Goal: Check status: Check status

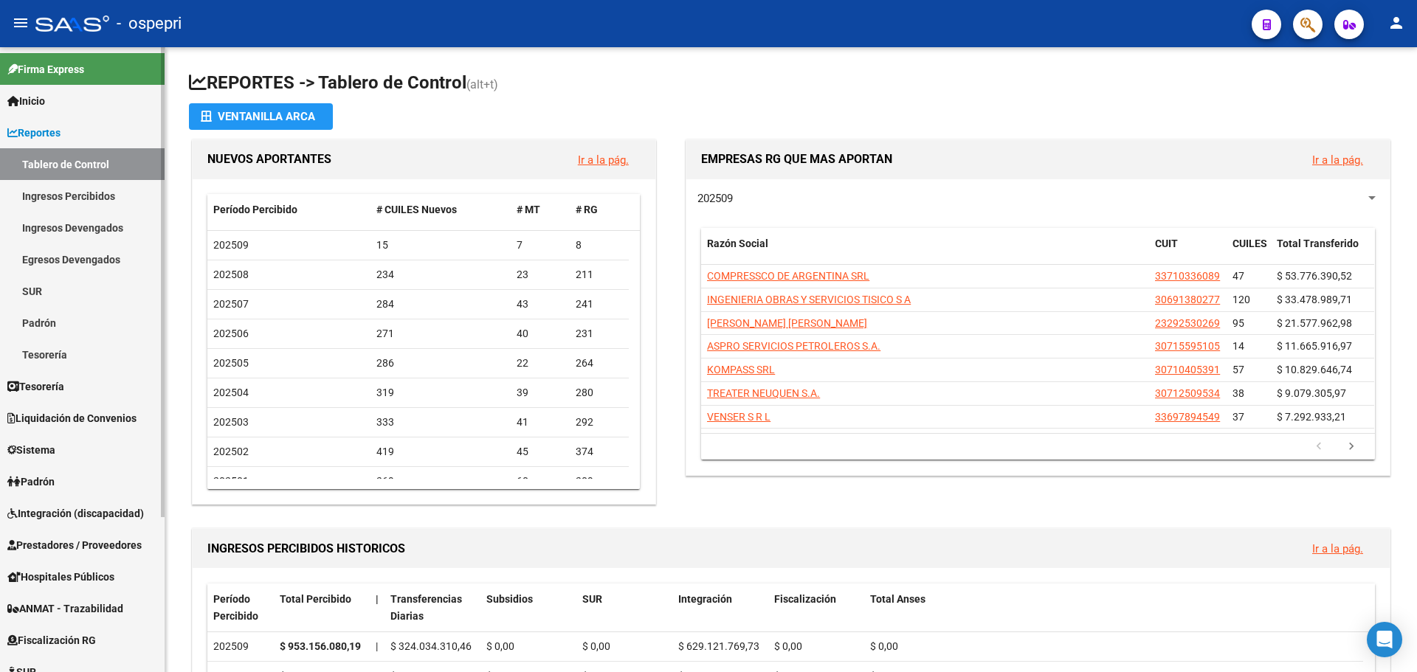
click at [39, 323] on link "Padrón" at bounding box center [82, 323] width 165 height 32
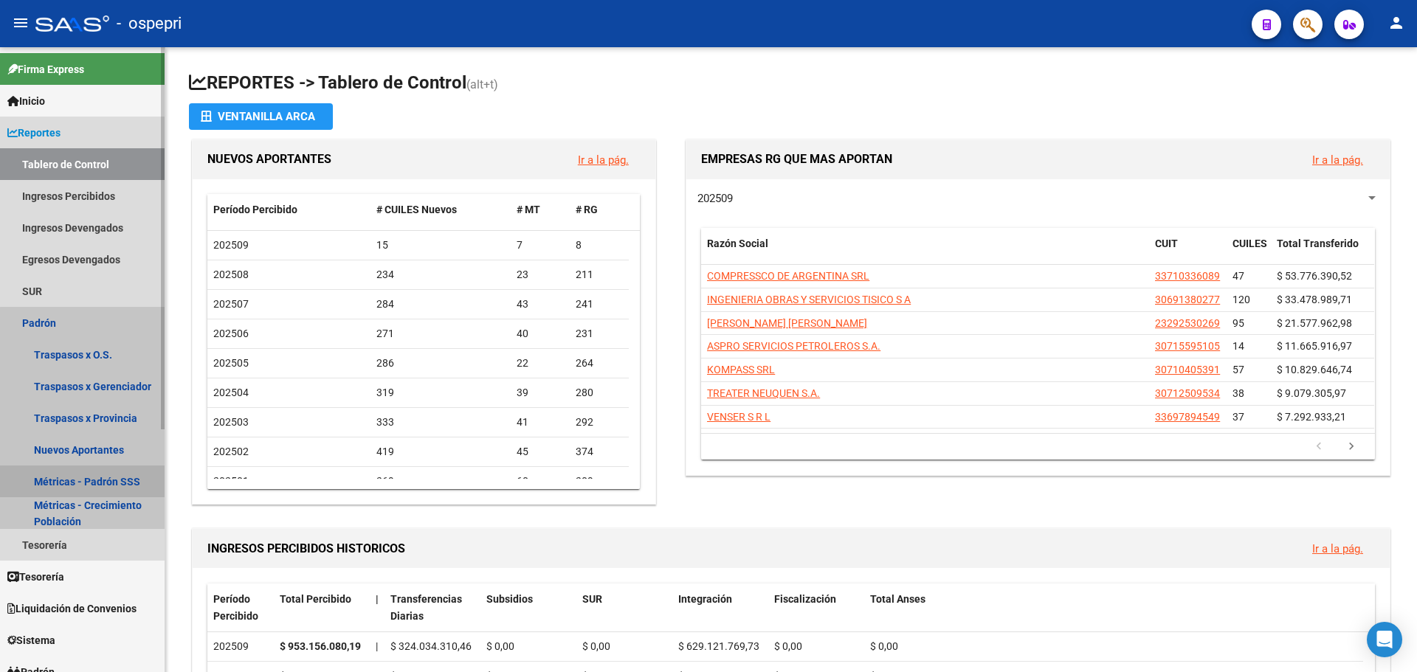
click at [114, 480] on link "Métricas - Padrón SSS" at bounding box center [82, 482] width 165 height 32
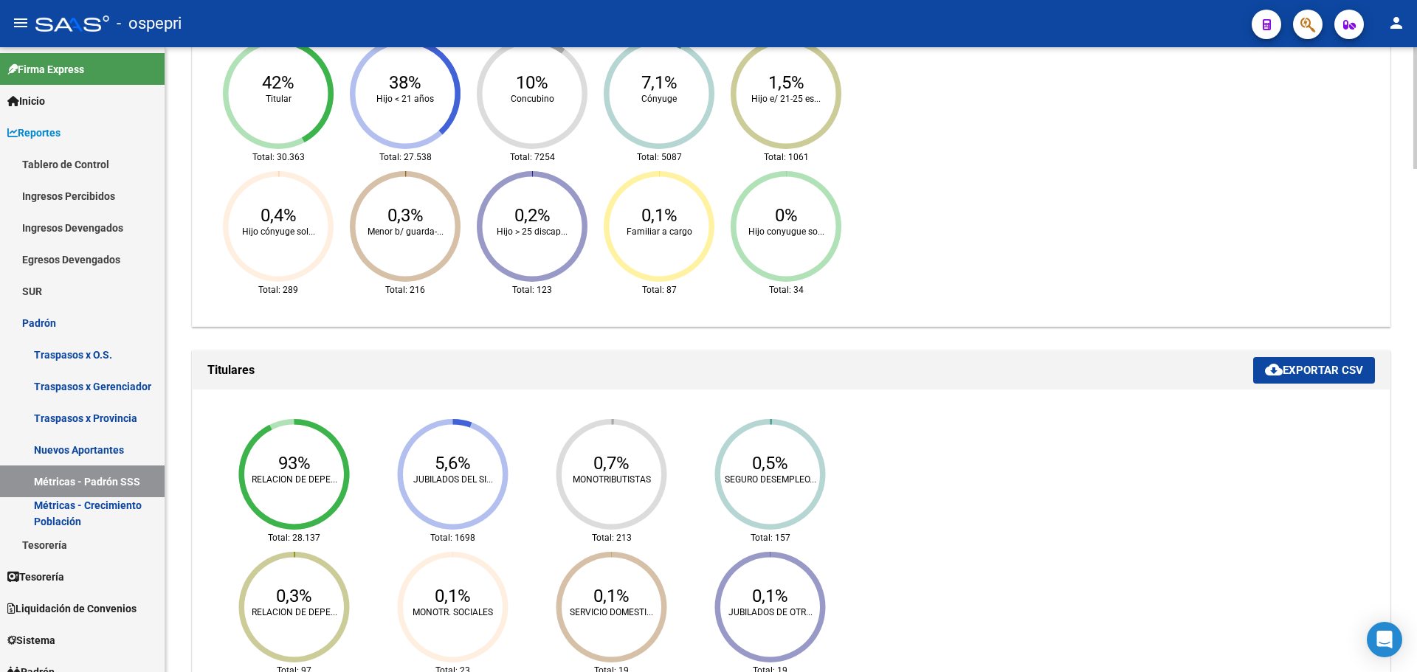
scroll to position [1270, 0]
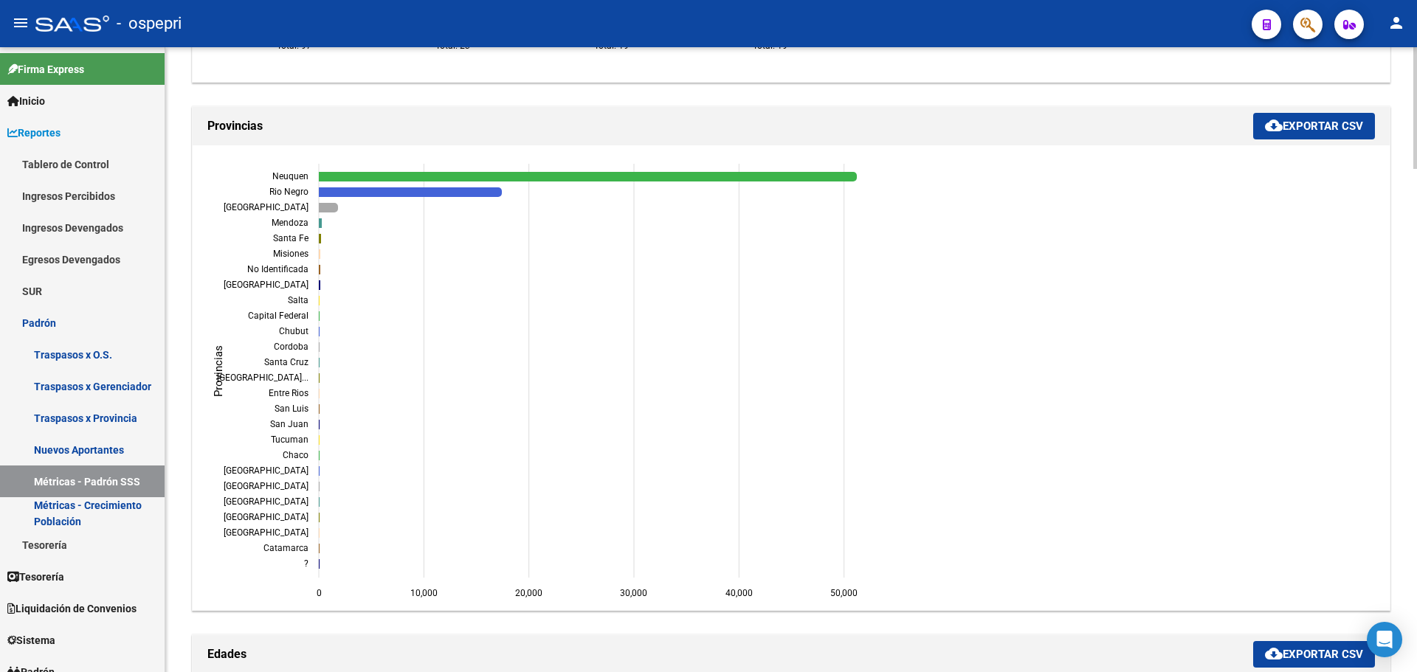
click at [1409, 371] on div "REPORTES -> PADRON -> Métricas de padrones provistos por SSS cloud_download Exp…" at bounding box center [793, 384] width 1256 height 3212
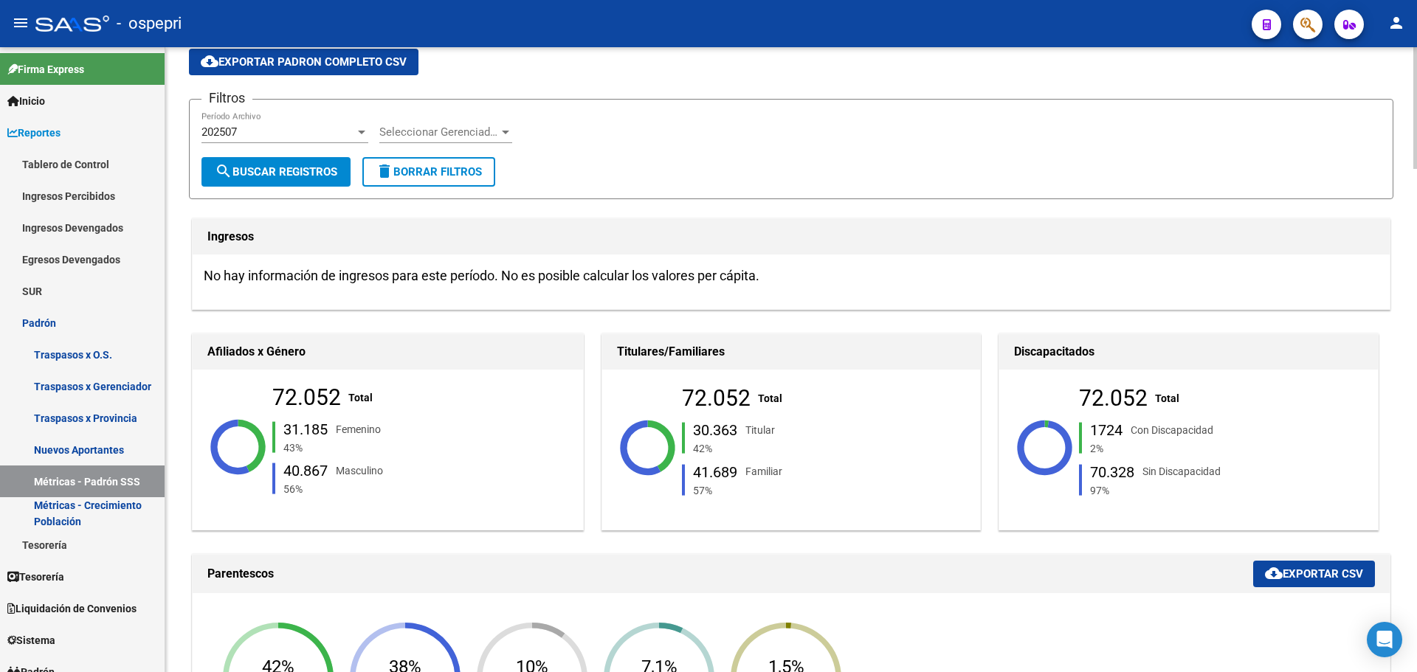
scroll to position [0, 0]
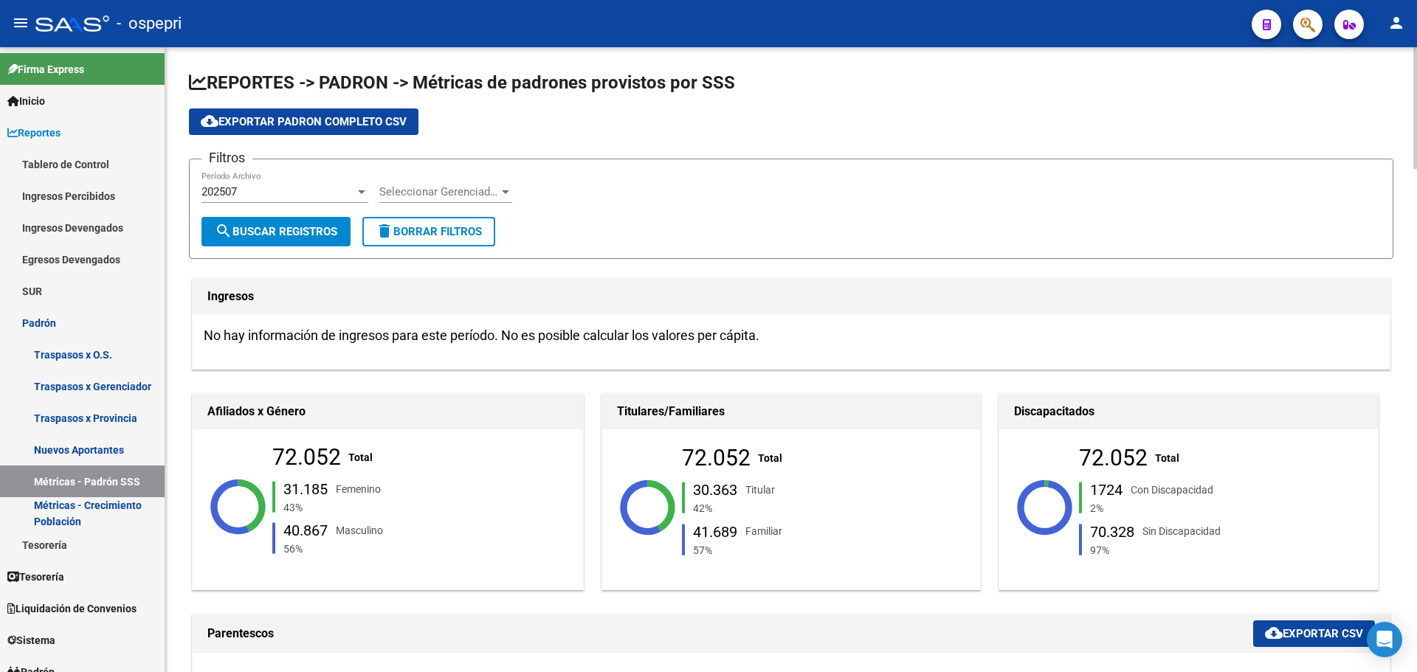
click at [1416, 47] on div at bounding box center [1416, 108] width 4 height 122
click at [361, 195] on div at bounding box center [361, 192] width 13 height 12
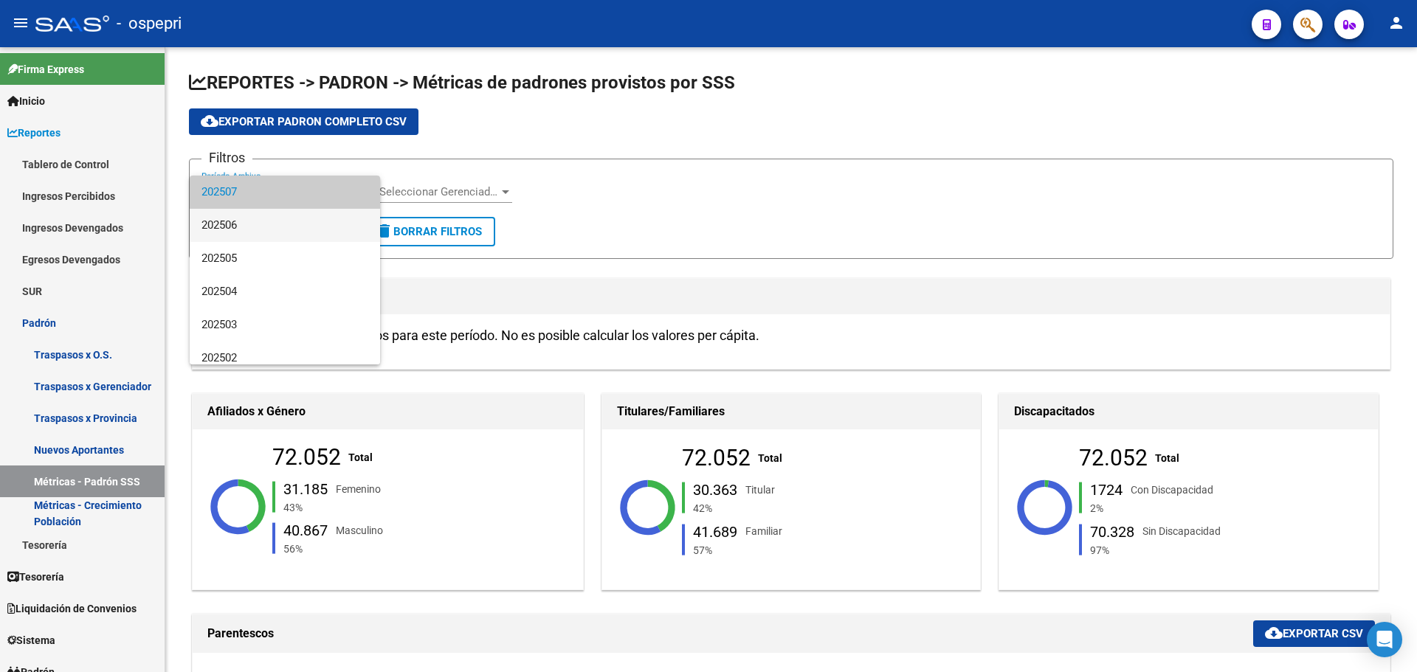
click at [250, 235] on span "202506" at bounding box center [285, 225] width 167 height 33
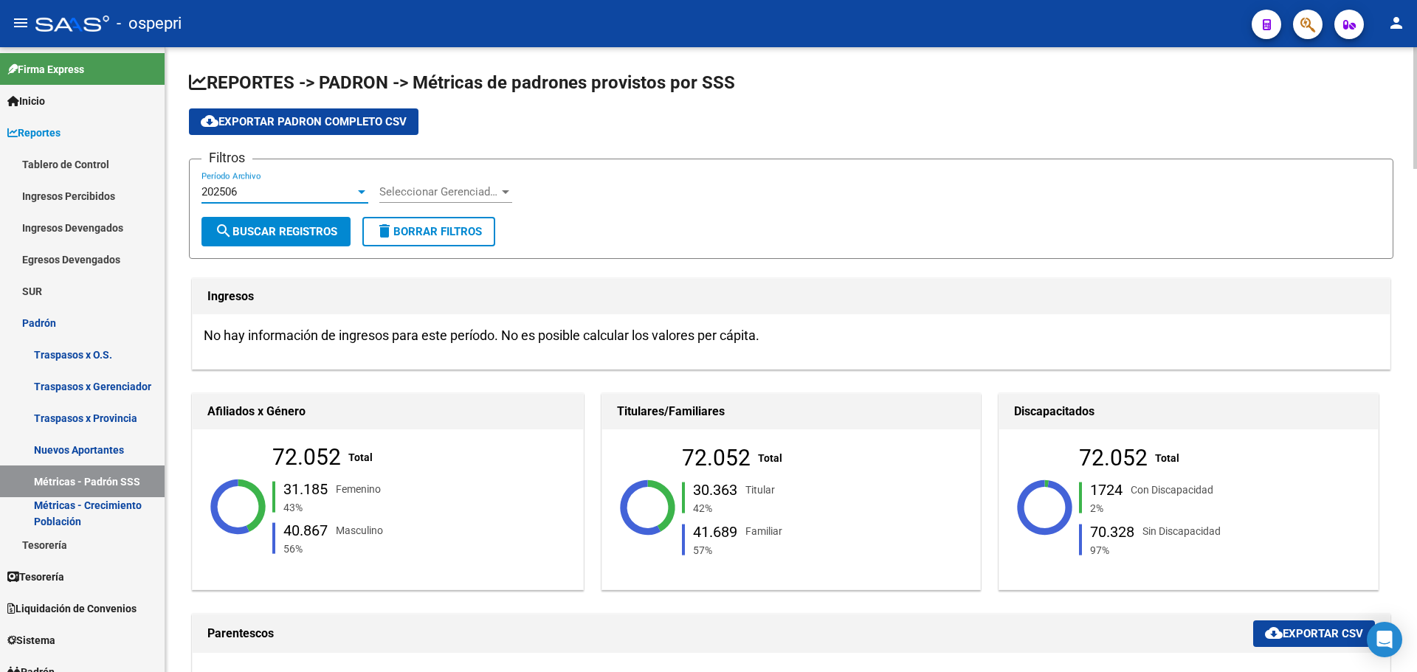
click at [316, 232] on span "search Buscar Registros" at bounding box center [276, 231] width 123 height 13
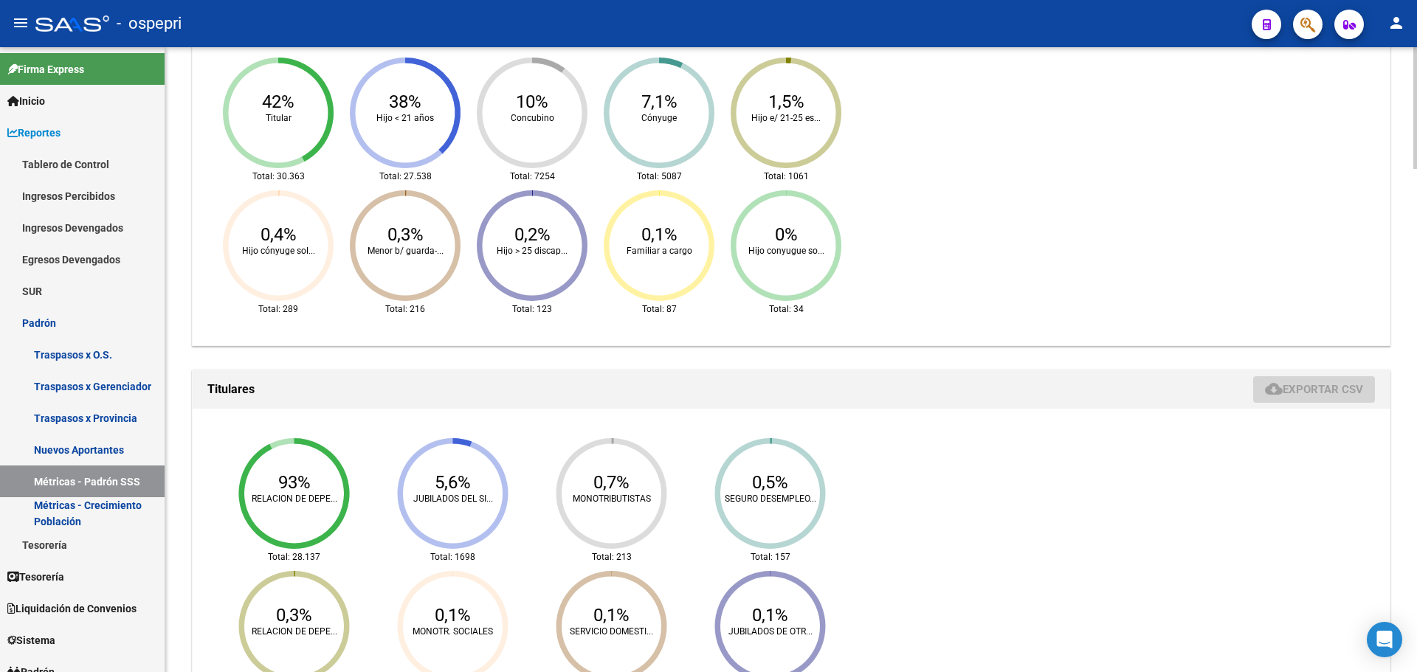
click at [1416, 244] on div at bounding box center [1416, 359] width 4 height 625
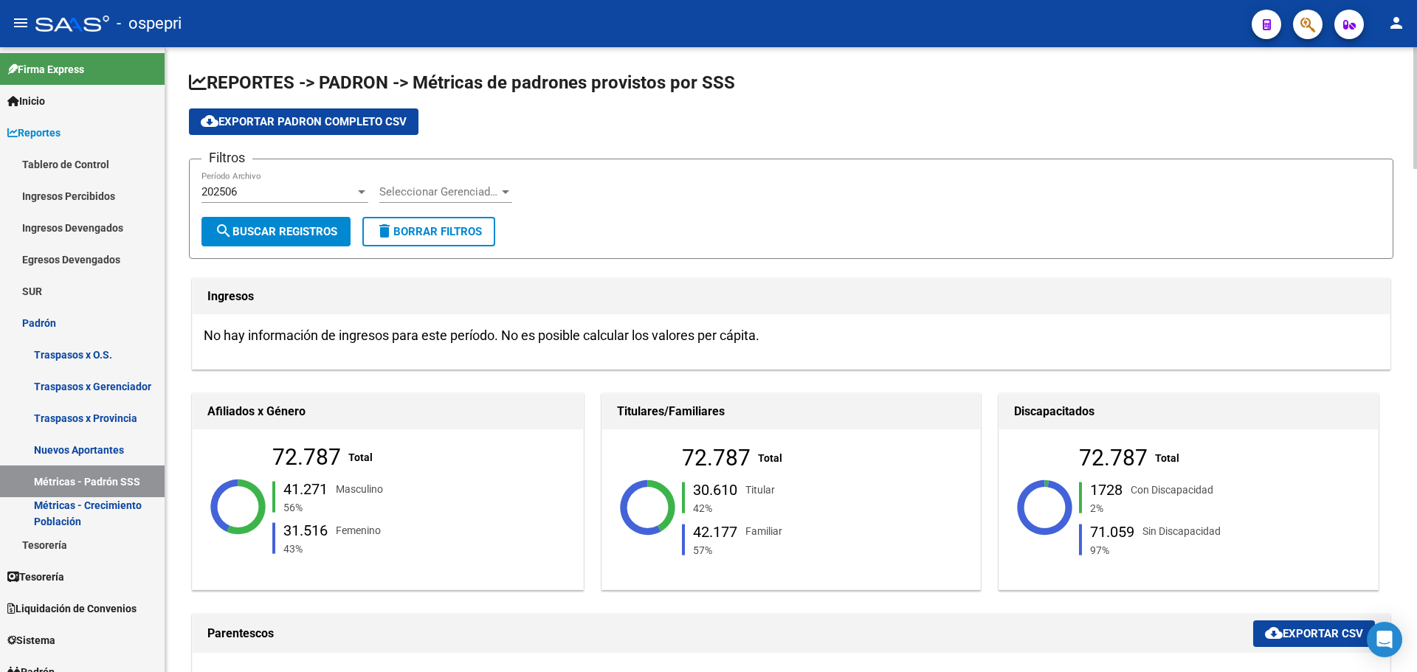
click at [1416, 77] on div at bounding box center [1416, 108] width 4 height 122
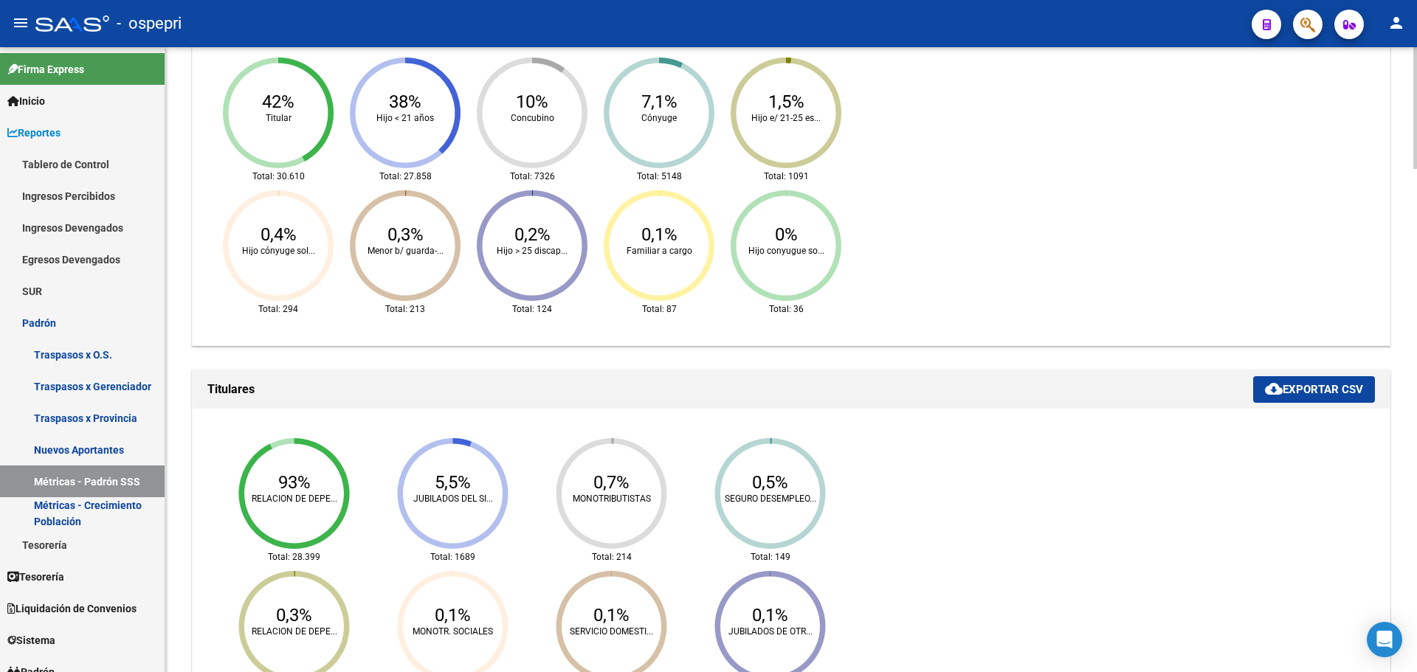
scroll to position [1250, 0]
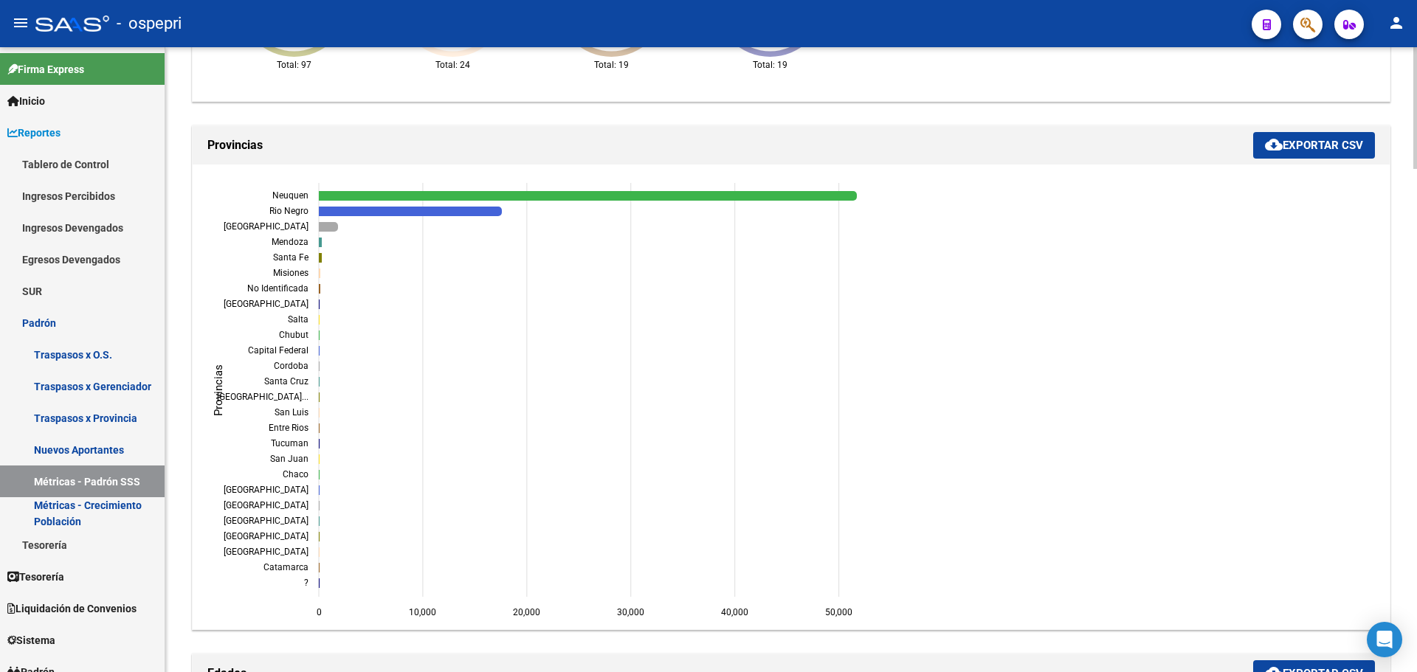
click at [1416, 318] on div at bounding box center [1416, 359] width 4 height 625
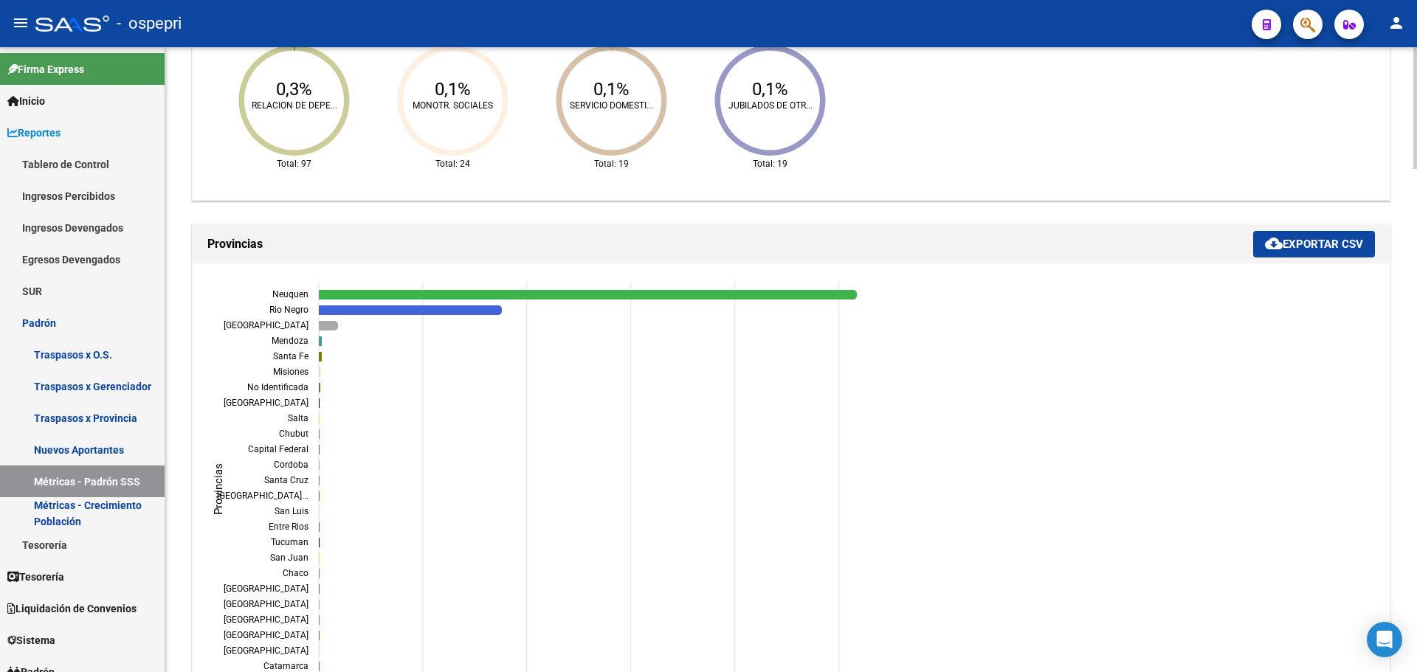
scroll to position [1076, 0]
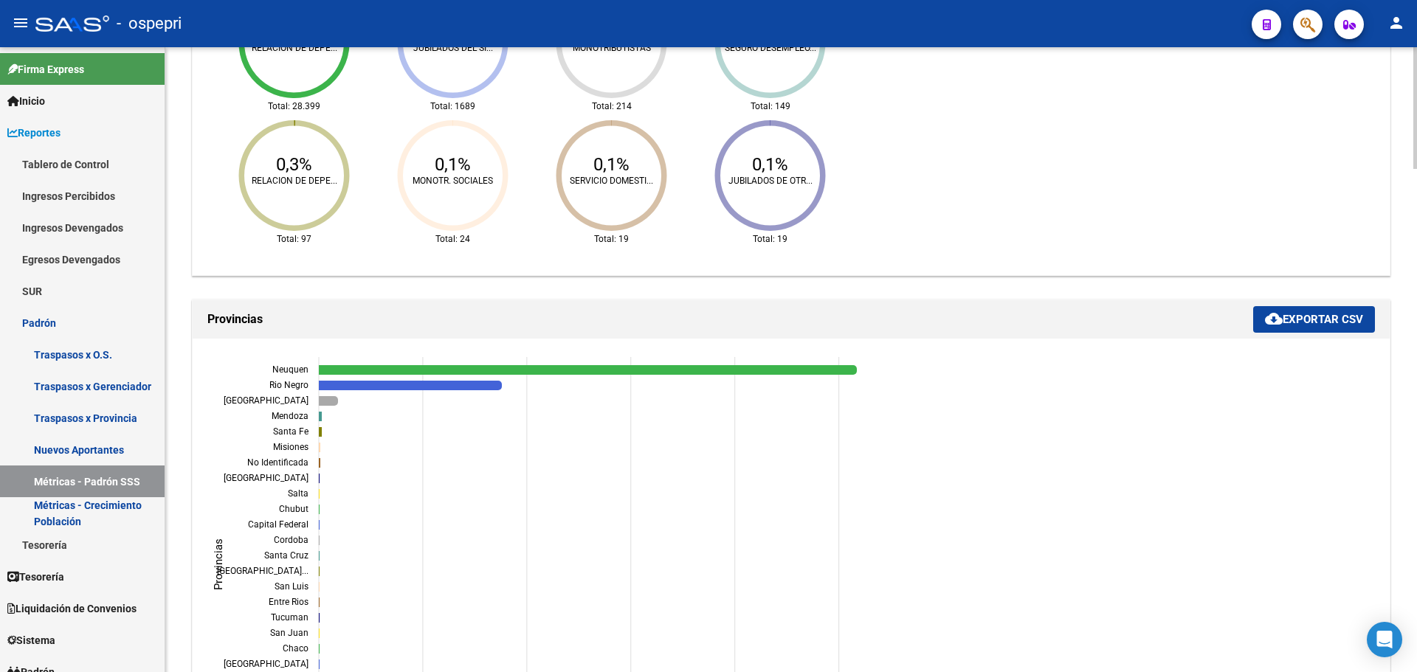
click at [1399, 283] on div "REPORTES -> PADRON -> Métricas de padrones provistos por SSS cloud_download Exp…" at bounding box center [793, 577] width 1256 height 3212
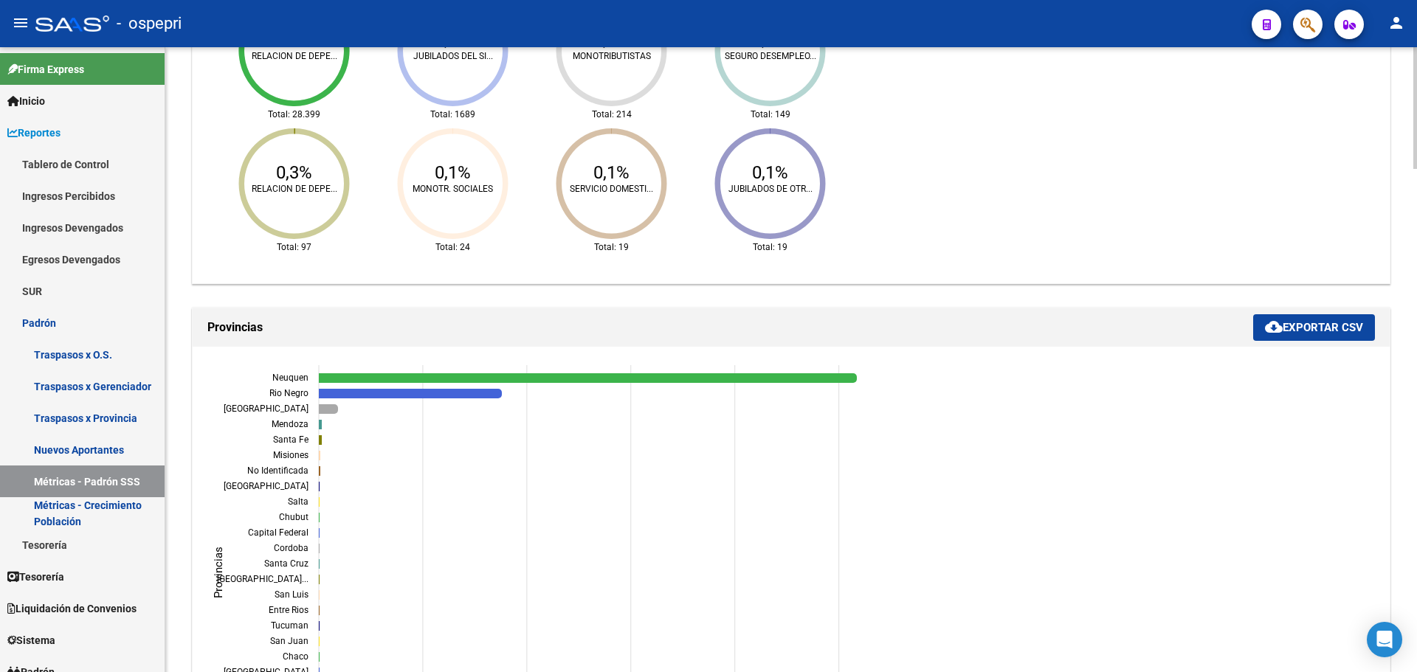
scroll to position [992, 0]
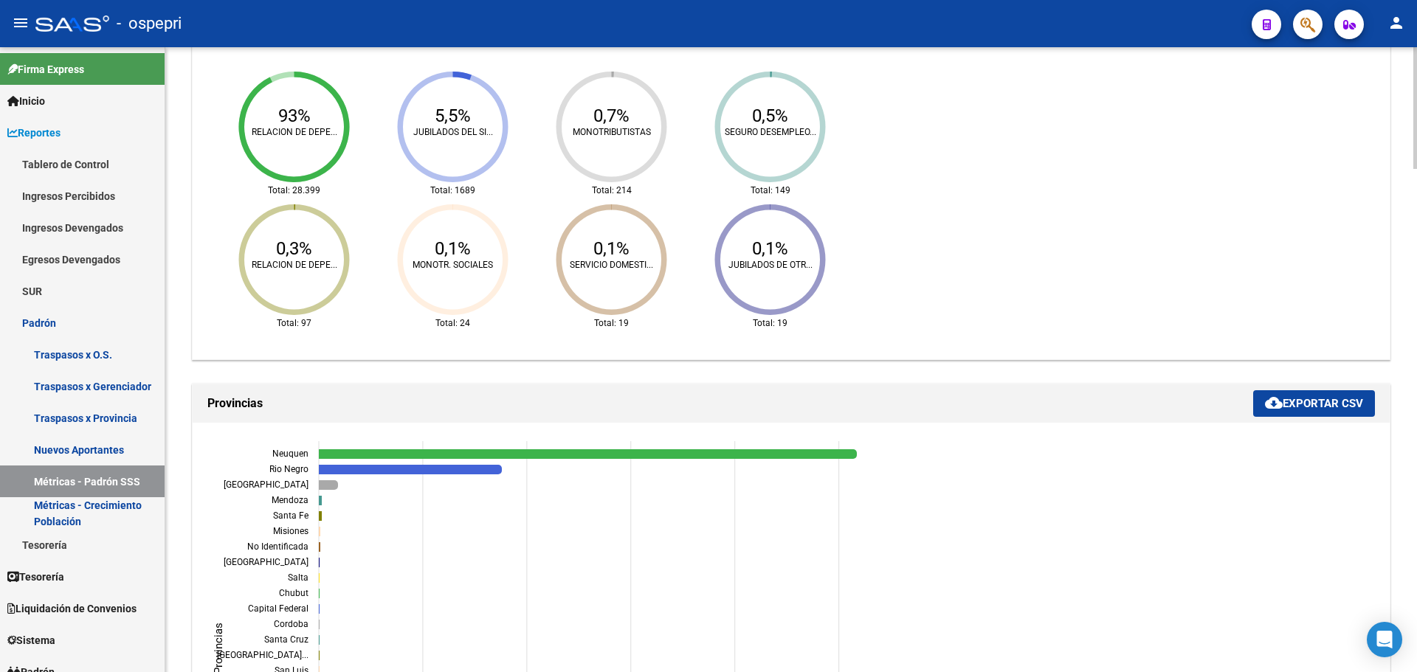
click at [1416, 297] on div at bounding box center [1416, 302] width 4 height 122
click at [1411, 345] on div "REPORTES -> PADRON -> Métricas de padrones provistos por SSS cloud_download Exp…" at bounding box center [791, 661] width 1252 height 3212
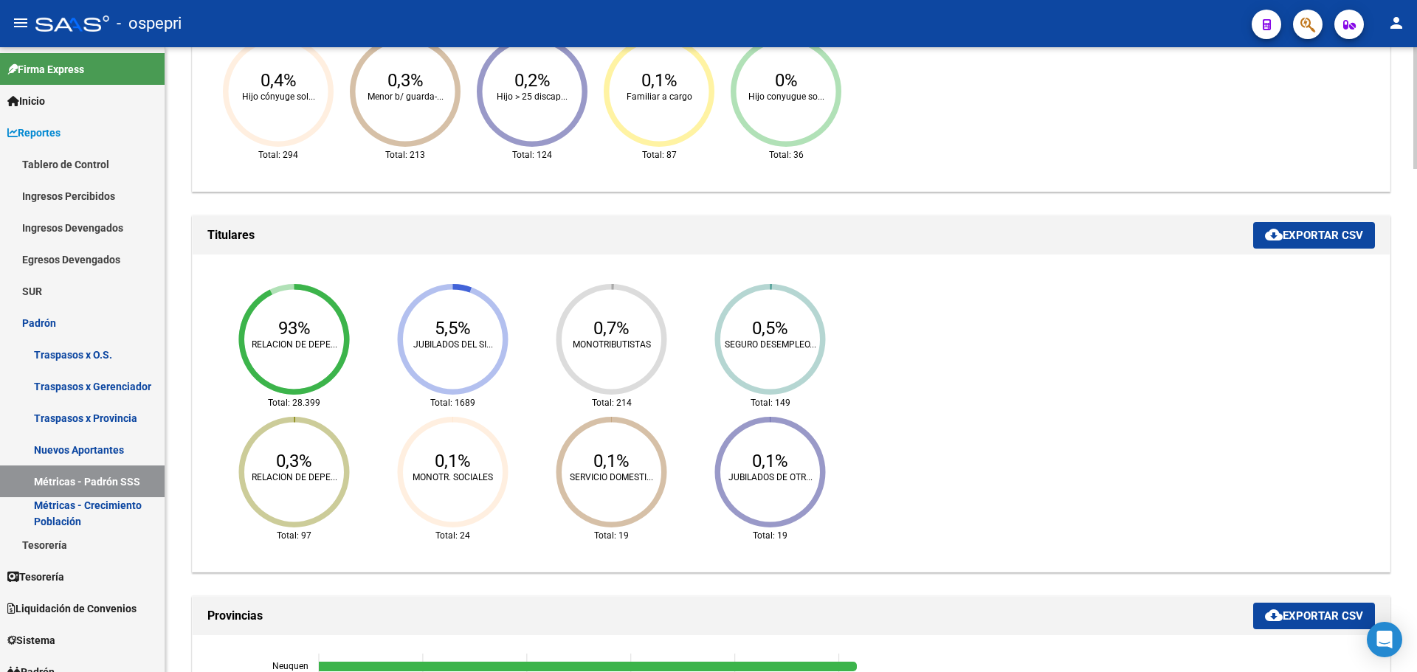
scroll to position [768, 0]
